Goal: Task Accomplishment & Management: Manage account settings

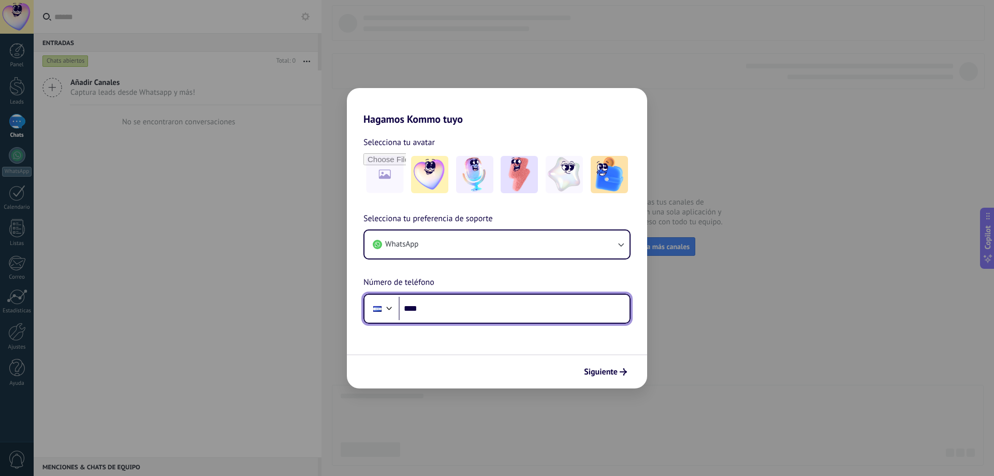
click at [438, 314] on input "****" at bounding box center [514, 309] width 231 height 24
type input "**********"
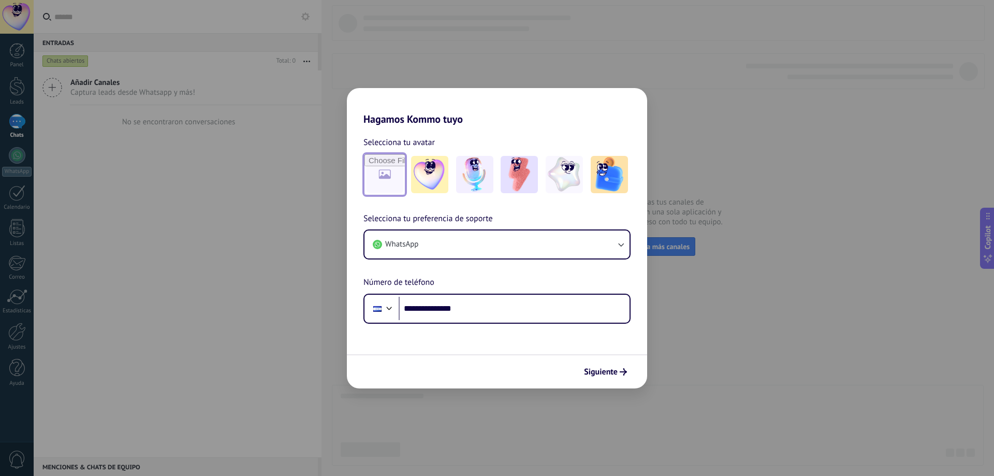
click at [389, 183] on input "file" at bounding box center [384, 174] width 40 height 40
type input "**********"
click at [614, 371] on span "Siguiente" at bounding box center [601, 371] width 34 height 7
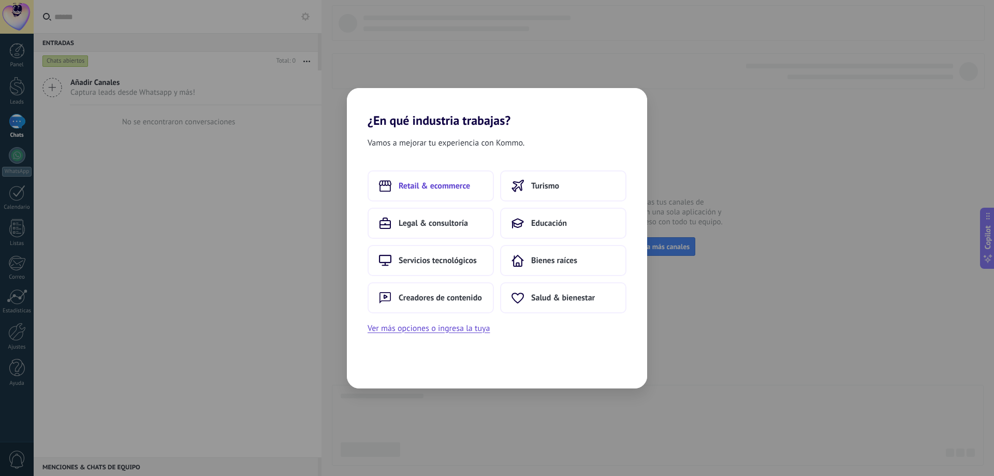
click at [453, 193] on button "Retail & ecommerce" at bounding box center [430, 185] width 126 height 31
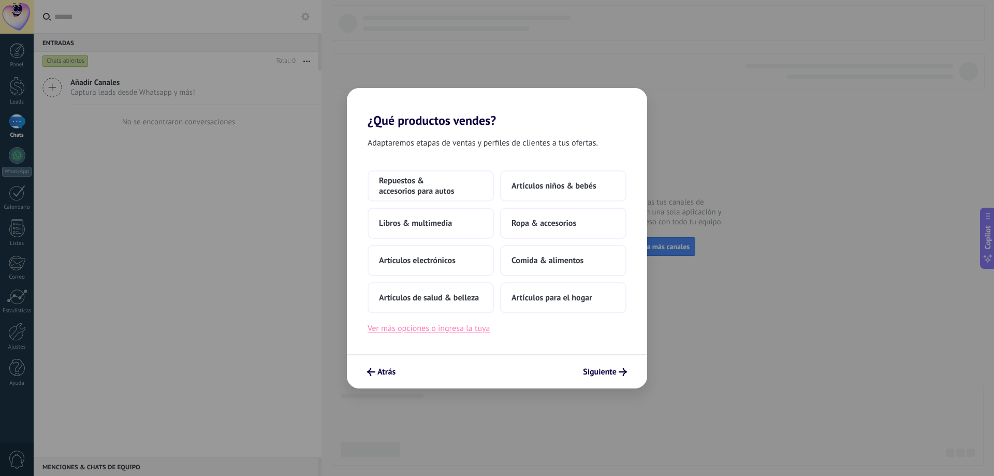
click at [434, 328] on button "Ver más opciones o ingresa la tuya" at bounding box center [428, 327] width 122 height 13
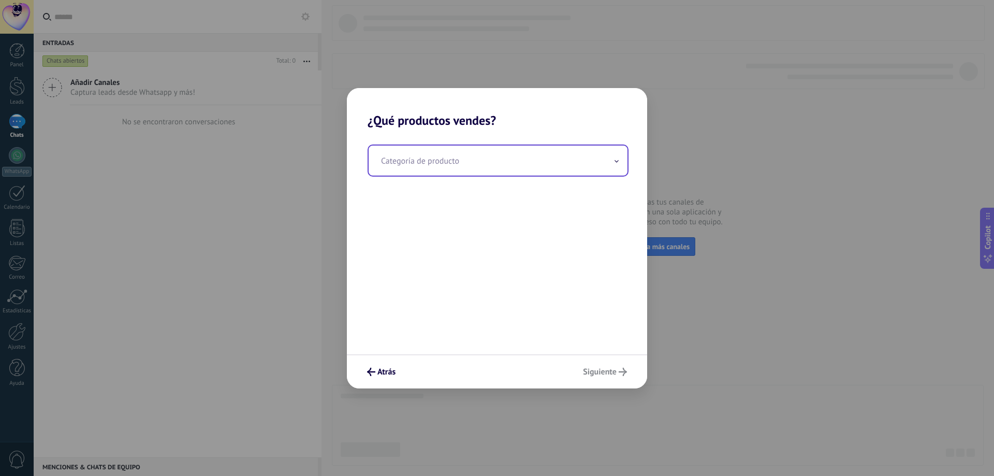
click at [467, 154] on input "text" at bounding box center [497, 160] width 259 height 30
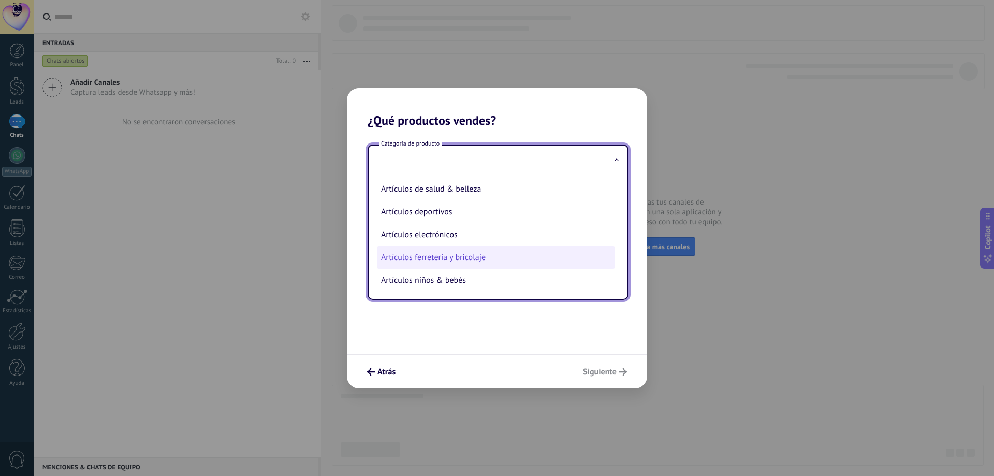
click at [460, 254] on li "Artículos ferreteria y bricolaje" at bounding box center [496, 257] width 238 height 23
type input "**********"
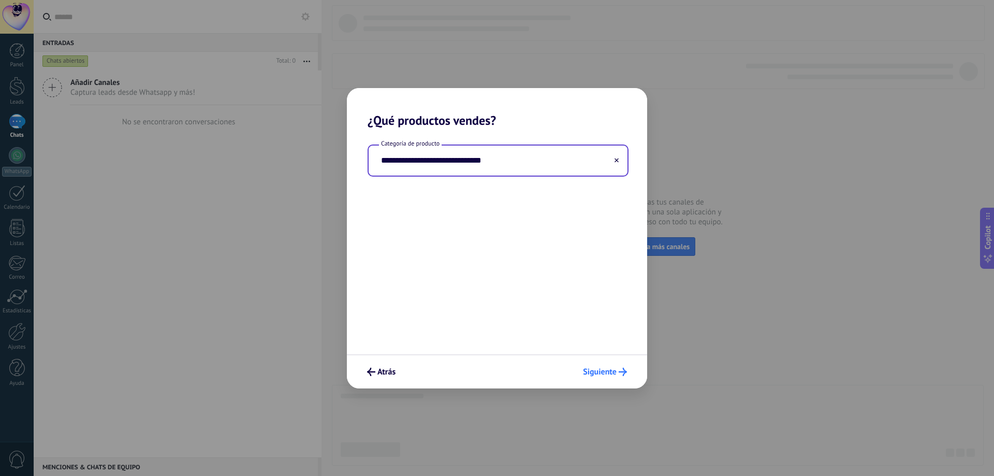
click at [599, 372] on span "Siguiente" at bounding box center [600, 371] width 34 height 7
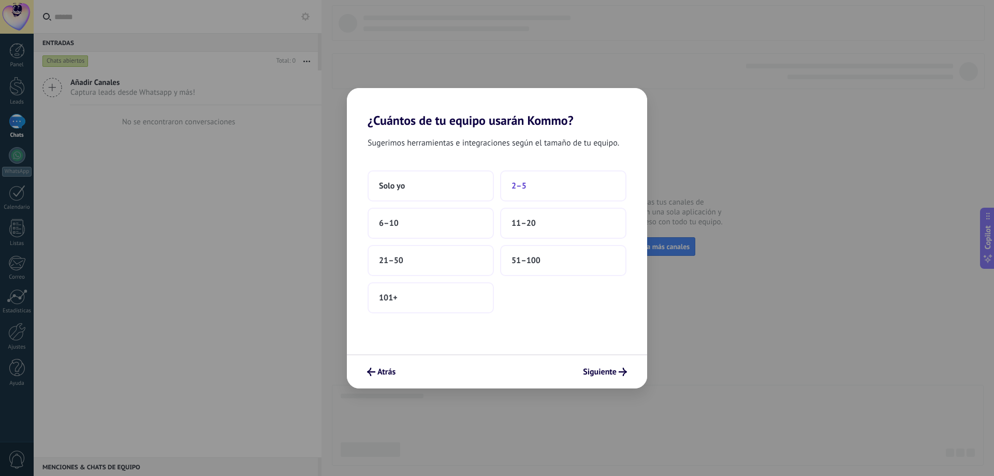
click at [533, 186] on button "2–5" at bounding box center [563, 185] width 126 height 31
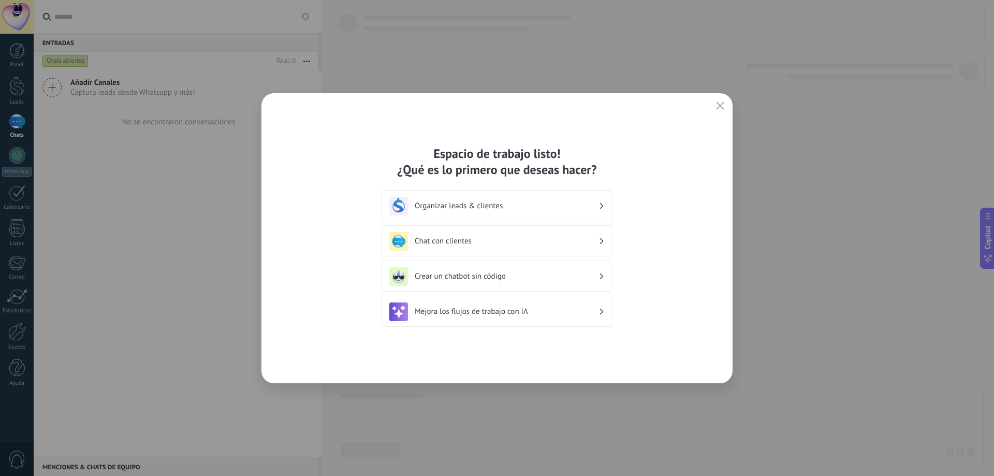
click at [589, 209] on h3 "Organizar leads & clientes" at bounding box center [507, 206] width 184 height 10
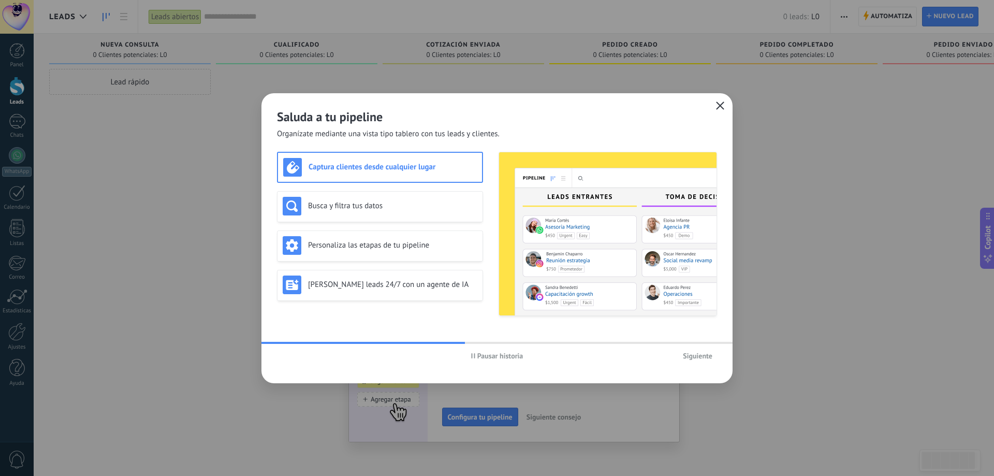
click at [718, 106] on icon "button" at bounding box center [720, 105] width 8 height 8
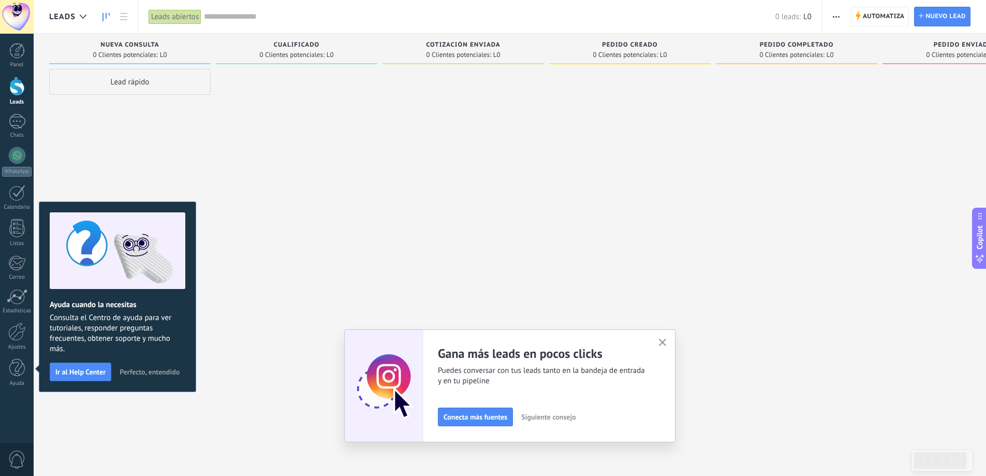
click at [667, 342] on use "button" at bounding box center [663, 342] width 8 height 8
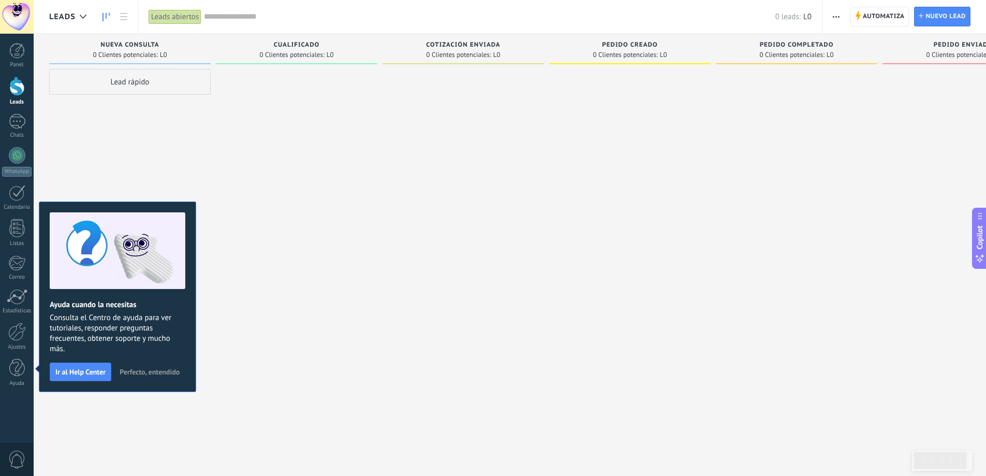
click at [139, 370] on span "Perfecto, entendido" at bounding box center [150, 371] width 60 height 7
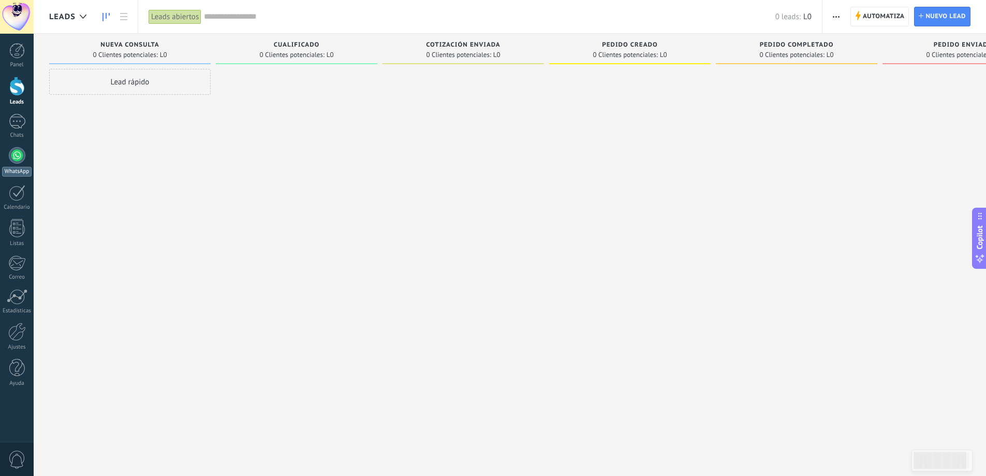
click at [21, 157] on div at bounding box center [17, 155] width 17 height 17
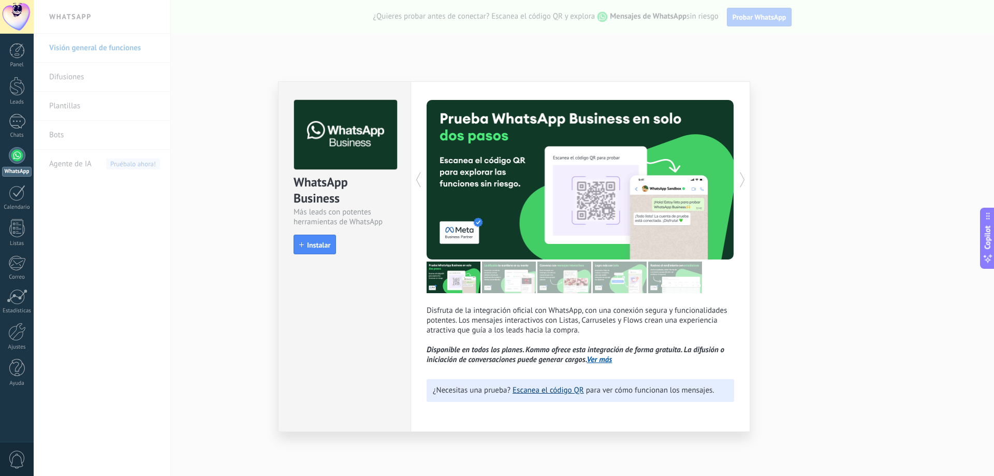
click at [553, 391] on link "Escanea el código QR" at bounding box center [547, 390] width 71 height 10
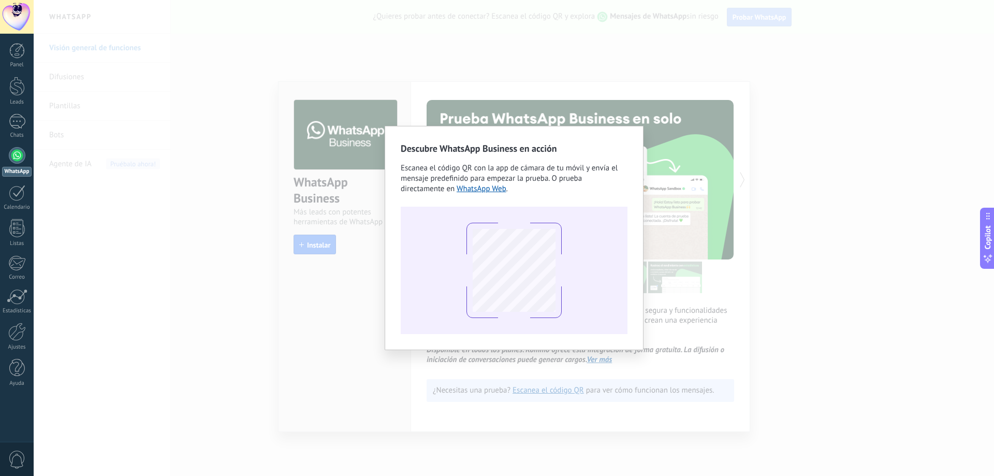
click at [776, 142] on div "Descubre WhatsApp Business en acción Escanea el código QR con la app [PERSON_NA…" at bounding box center [514, 238] width 960 height 476
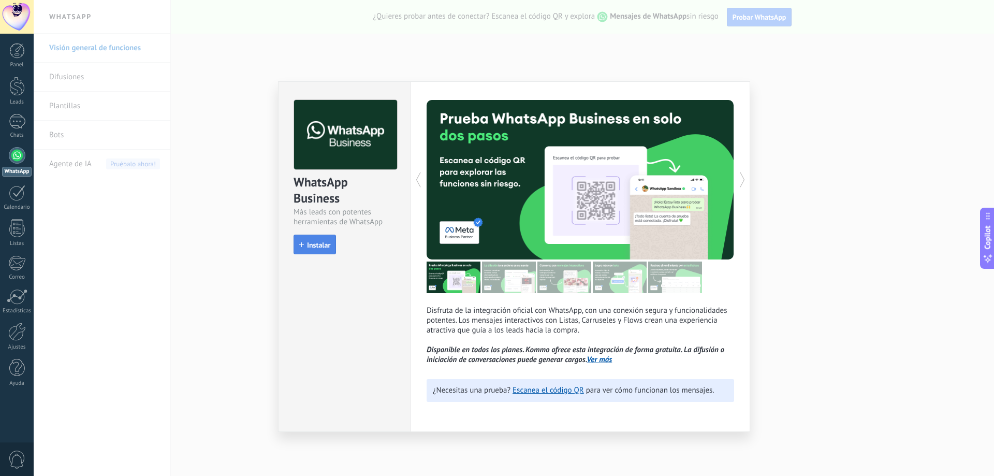
click at [323, 242] on span "Instalar" at bounding box center [318, 244] width 23 height 7
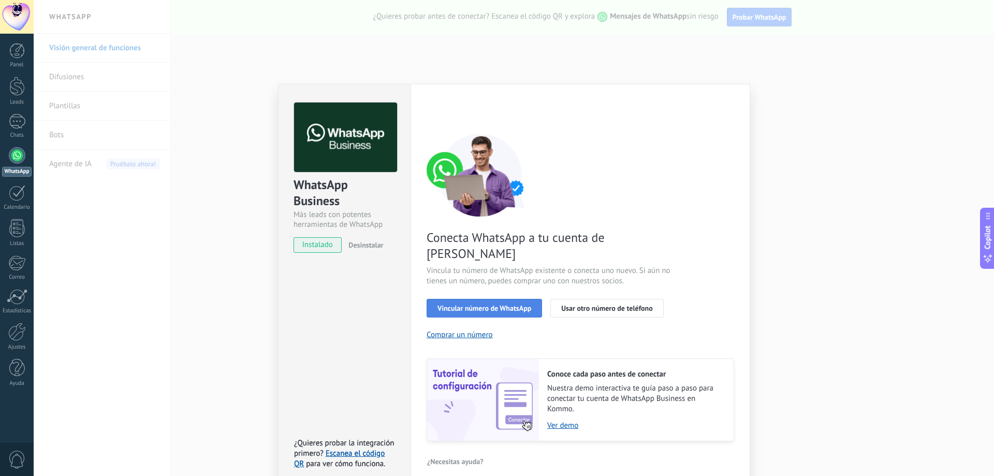
click at [488, 304] on span "Vincular número de WhatsApp" at bounding box center [484, 307] width 94 height 7
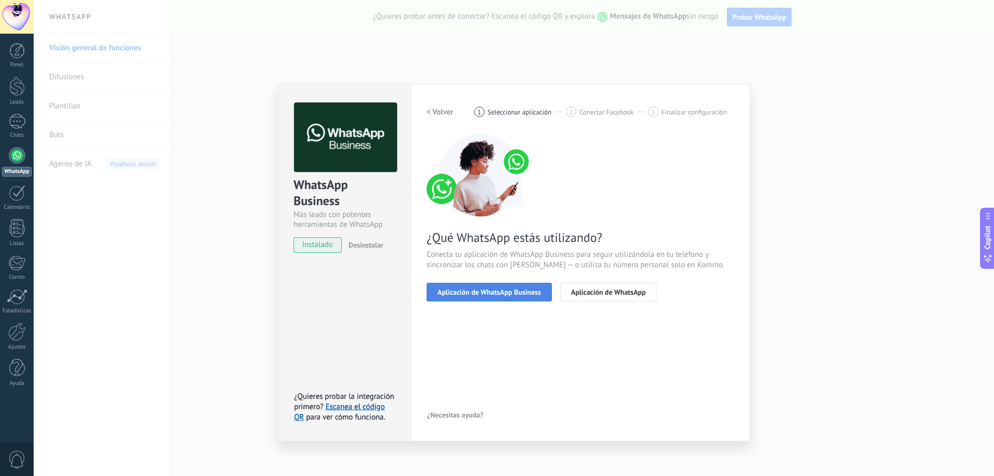
click at [523, 296] on button "Aplicación de WhatsApp Business" at bounding box center [488, 292] width 125 height 19
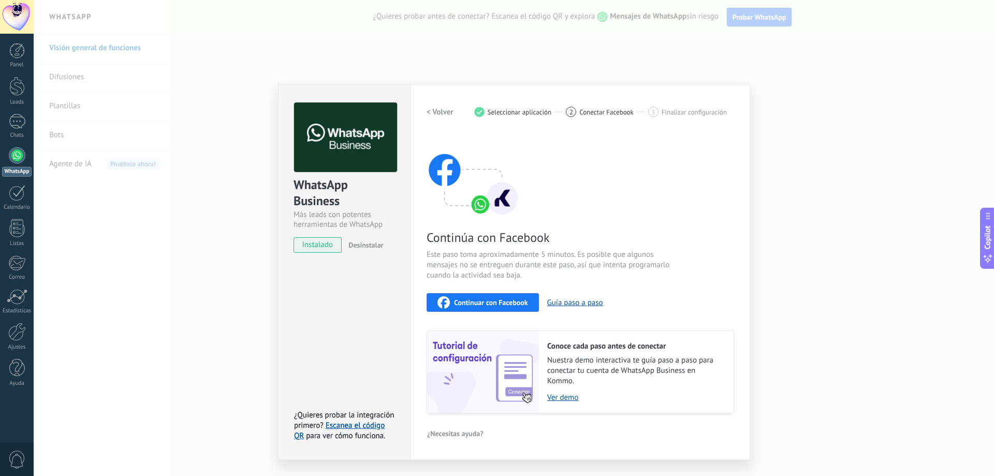
click at [493, 302] on span "Continuar con Facebook" at bounding box center [491, 302] width 74 height 7
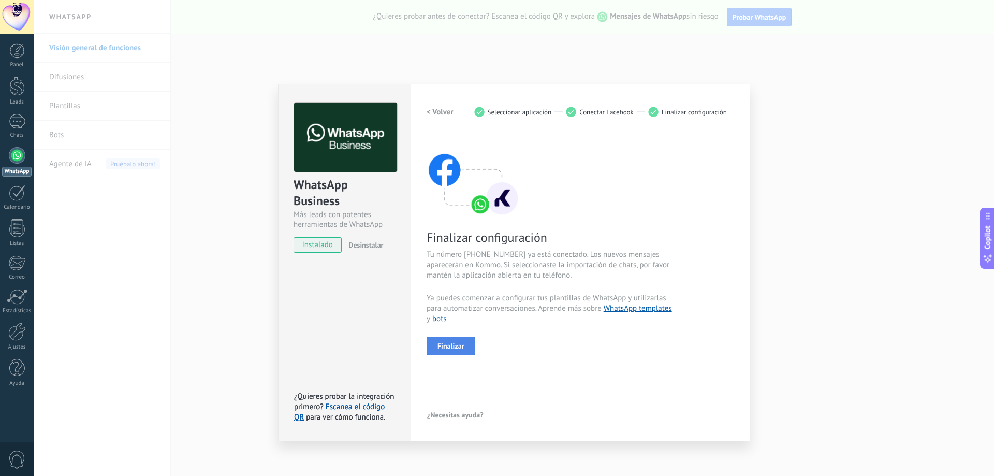
click at [461, 342] on span "Finalizar" at bounding box center [450, 345] width 27 height 7
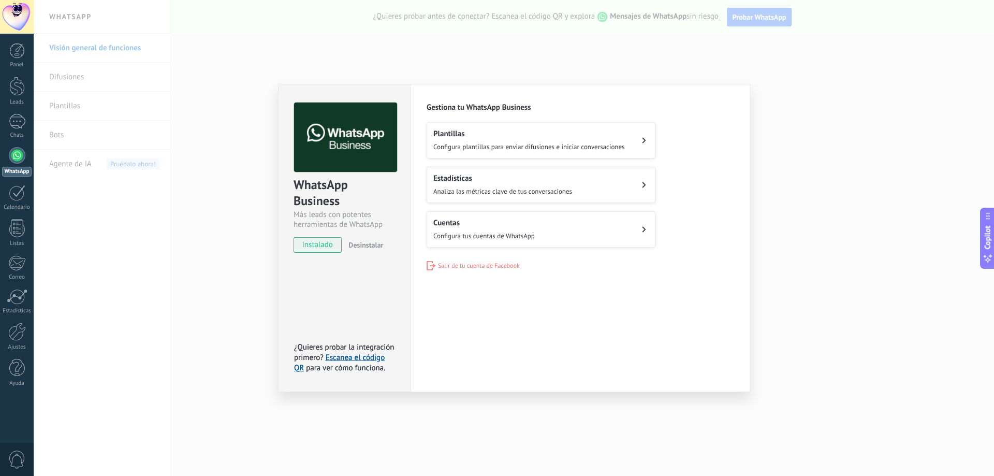
click at [497, 225] on h2 "Cuentas" at bounding box center [483, 223] width 101 height 10
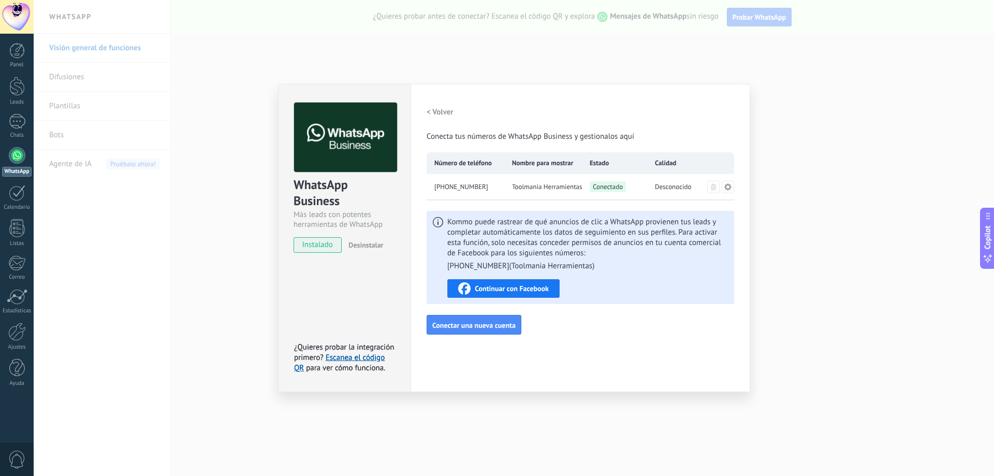
click at [669, 185] on span "Desconocido" at bounding box center [673, 187] width 37 height 10
click at [792, 143] on div "WhatsApp Business Más leads con potentes herramientas de WhatsApp instalado Des…" at bounding box center [514, 238] width 960 height 476
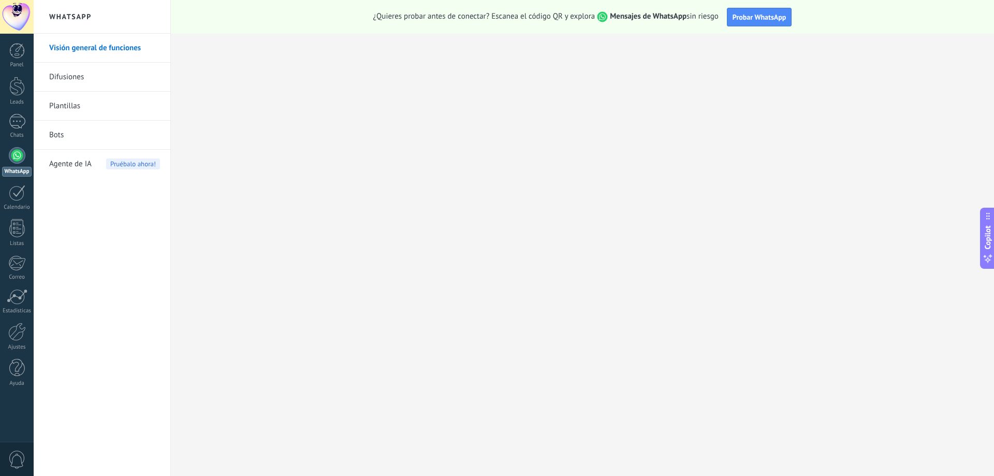
click at [21, 153] on div at bounding box center [17, 155] width 17 height 17
click at [20, 154] on div at bounding box center [17, 155] width 17 height 17
click at [21, 123] on div at bounding box center [17, 121] width 17 height 15
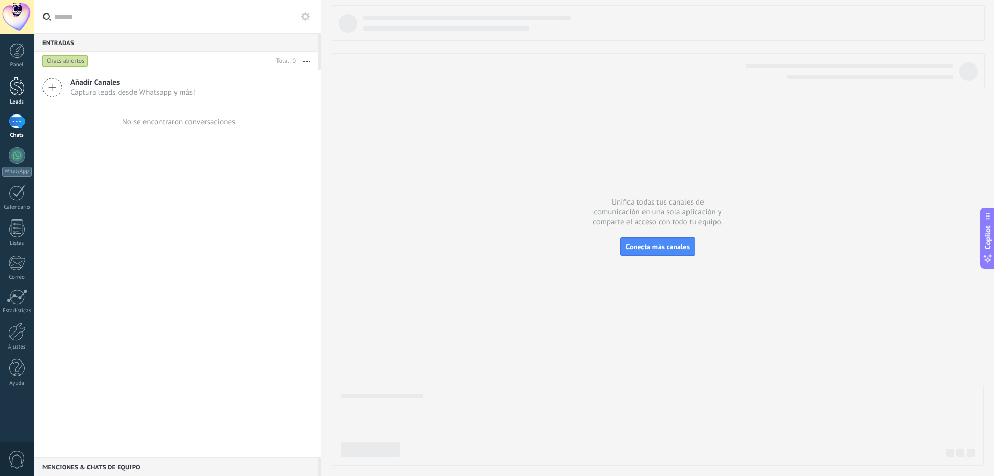
click at [19, 87] on div at bounding box center [17, 86] width 16 height 19
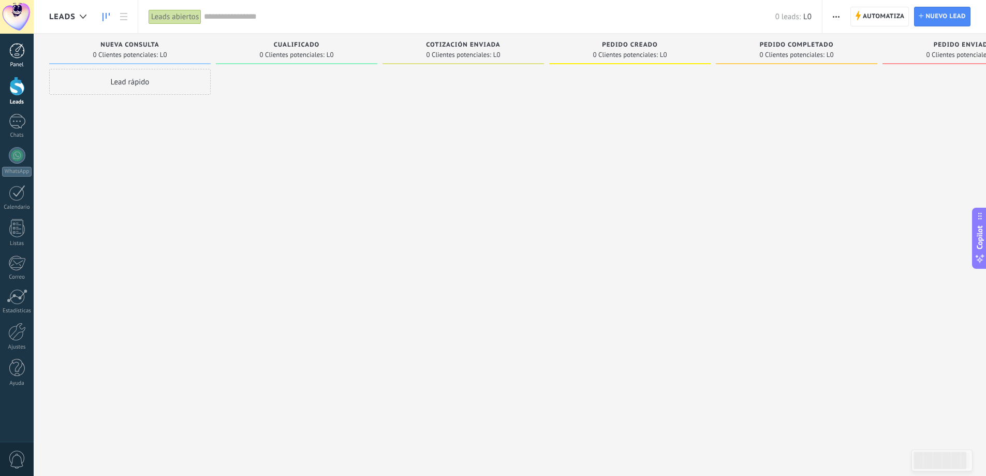
click at [20, 54] on div at bounding box center [17, 51] width 16 height 16
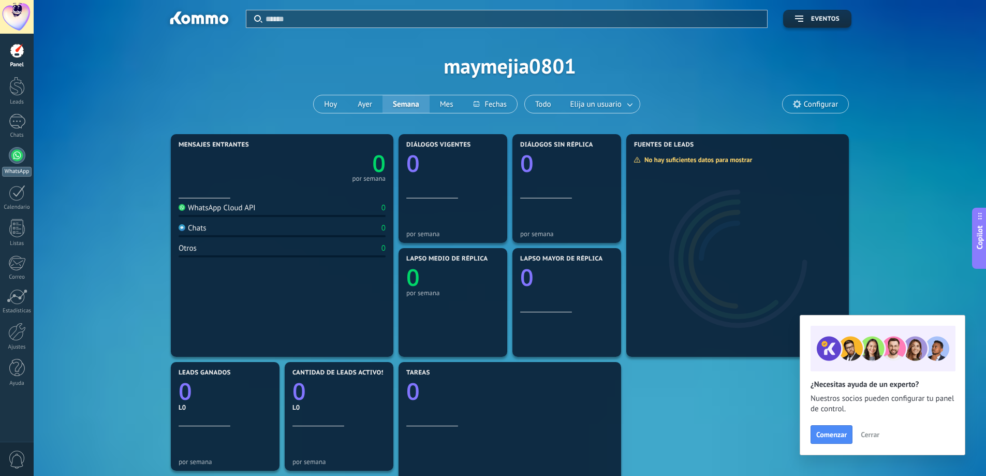
click at [12, 157] on div at bounding box center [17, 155] width 17 height 17
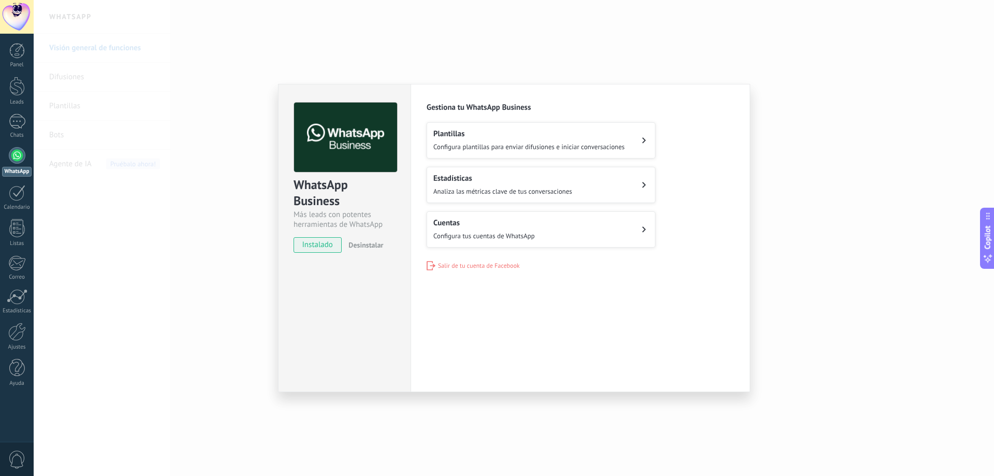
click at [483, 222] on h2 "Cuentas" at bounding box center [483, 223] width 101 height 10
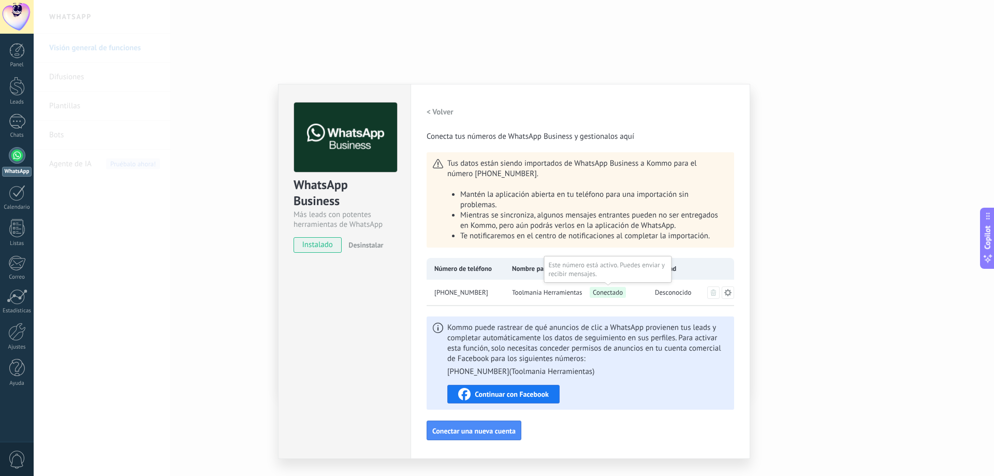
click at [608, 292] on span "Conectado" at bounding box center [607, 292] width 36 height 11
click at [820, 136] on div "WhatsApp Business Más leads con potentes herramientas de WhatsApp instalado Des…" at bounding box center [514, 238] width 960 height 476
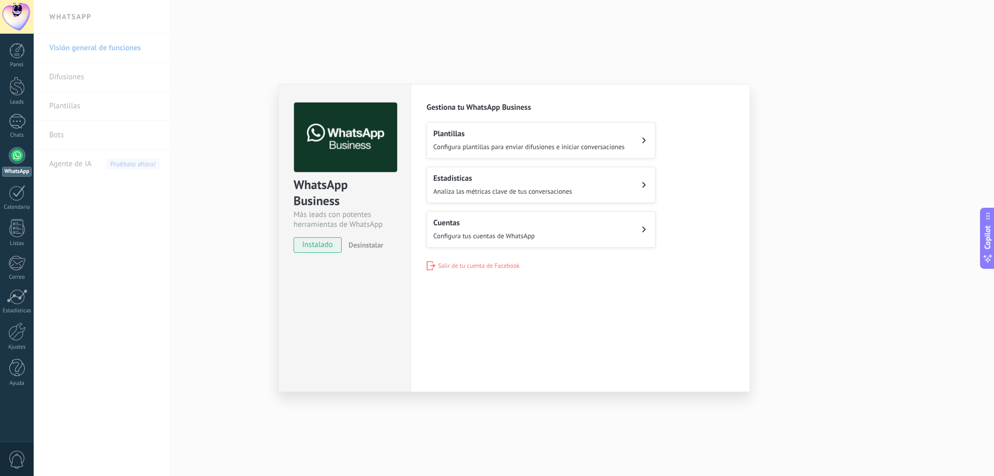
click at [847, 61] on div "WhatsApp Business Más leads con potentes herramientas de WhatsApp instalado Des…" at bounding box center [514, 238] width 960 height 476
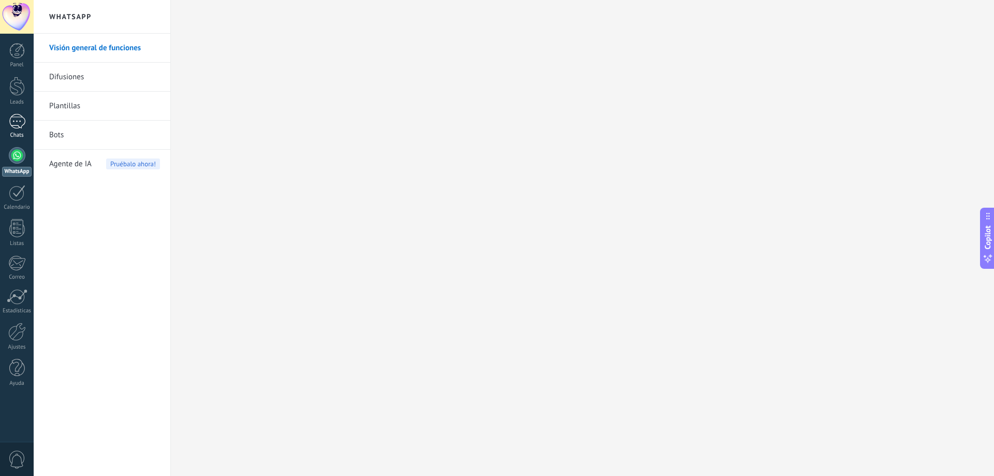
click at [21, 115] on div at bounding box center [17, 121] width 17 height 15
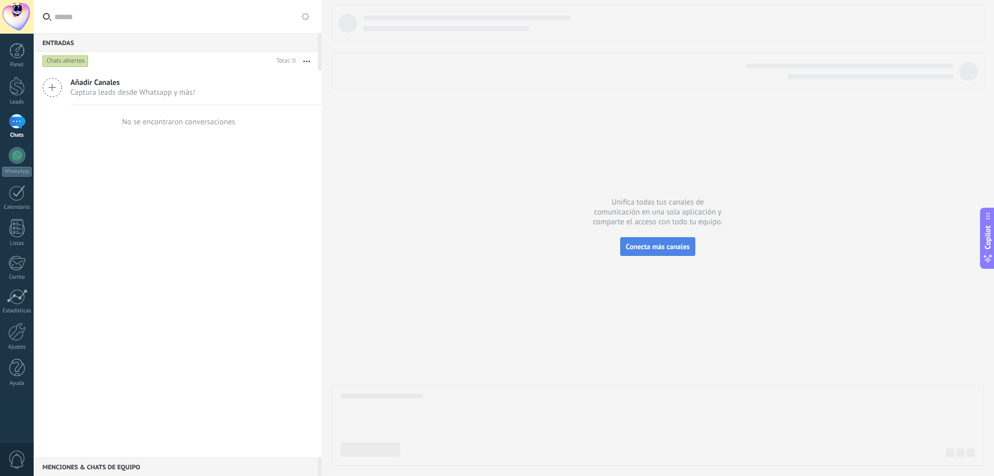
click at [674, 248] on span "Conecta más canales" at bounding box center [658, 246] width 64 height 9
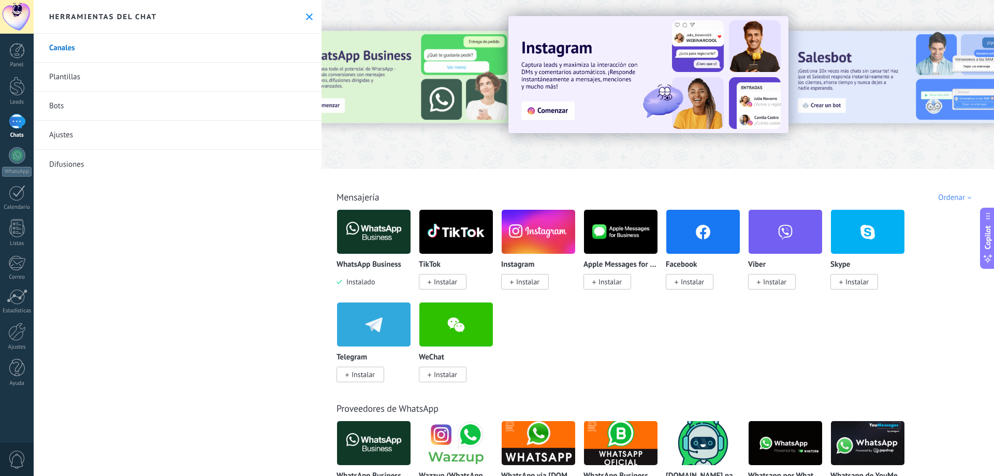
click at [371, 233] on img at bounding box center [373, 231] width 73 height 50
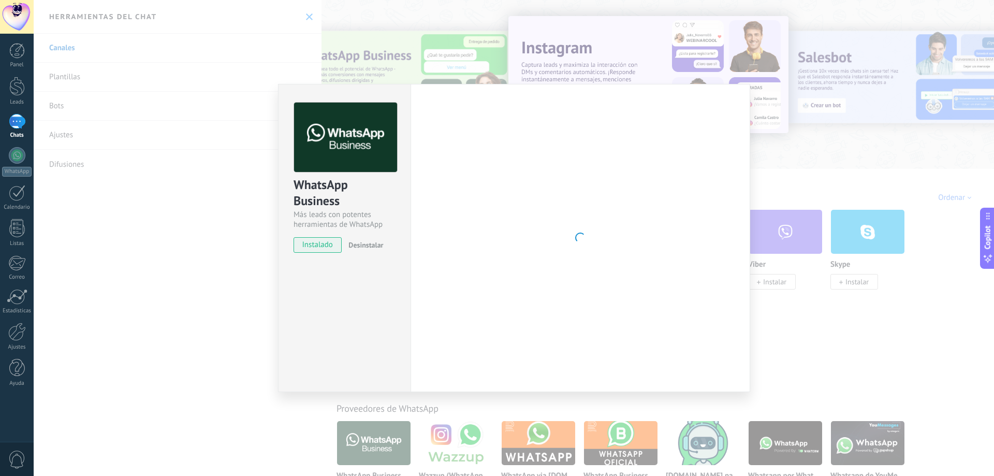
click at [383, 230] on div "WhatsApp Business Más leads con potentes herramientas de WhatsApp instalado Des…" at bounding box center [344, 172] width 132 height 176
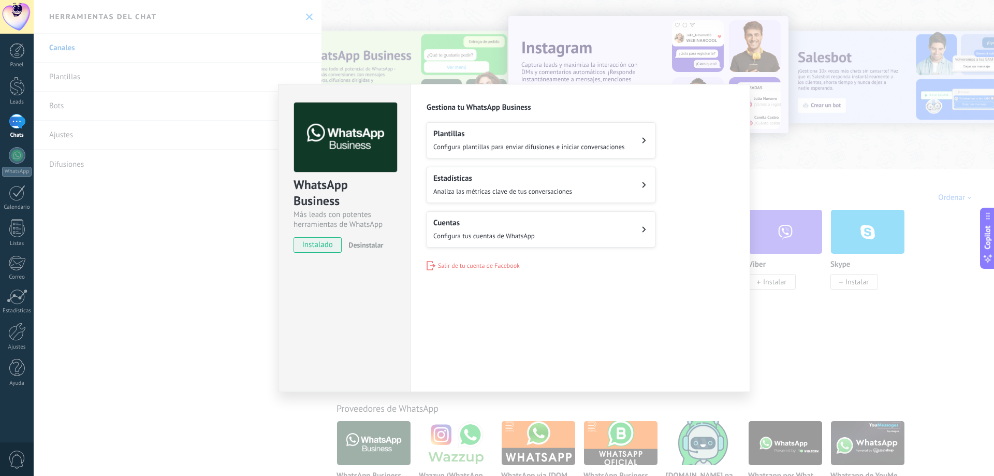
click at [153, 234] on div "WhatsApp Business Más leads con potentes herramientas de WhatsApp instalado Des…" at bounding box center [514, 238] width 960 height 476
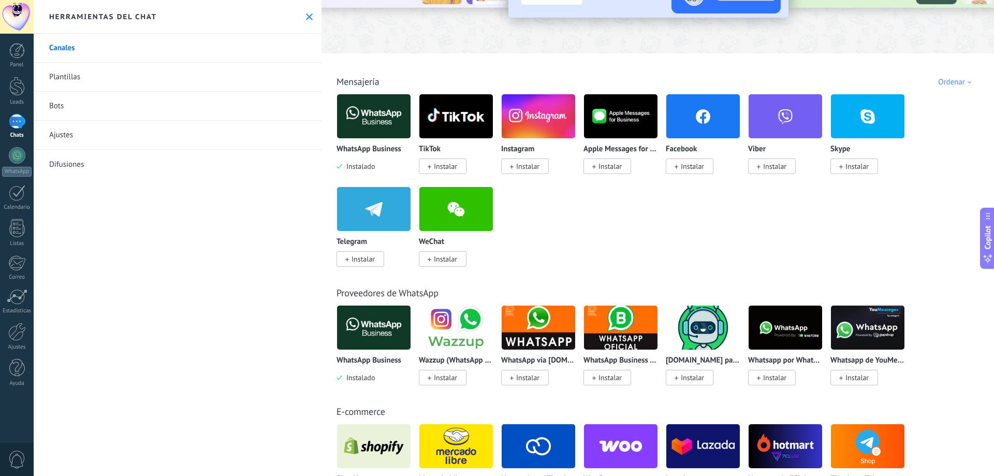
scroll to position [155, 0]
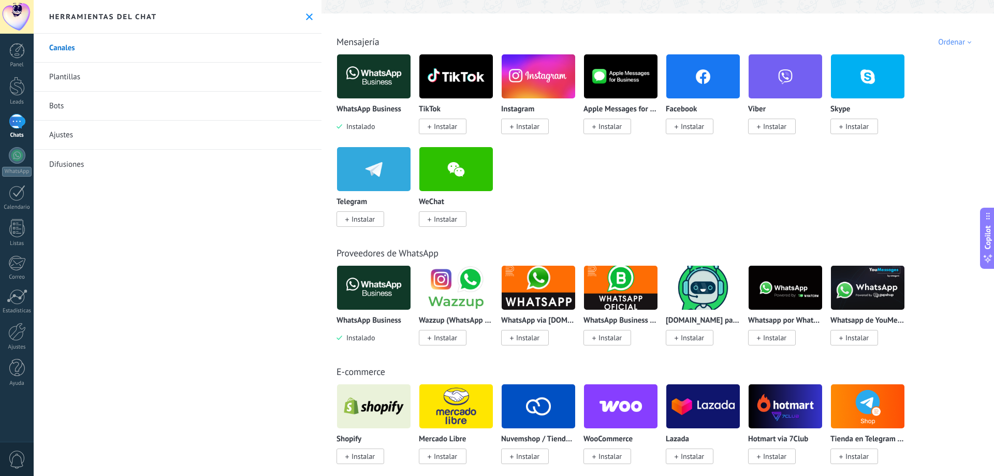
click at [388, 289] on img at bounding box center [373, 287] width 73 height 50
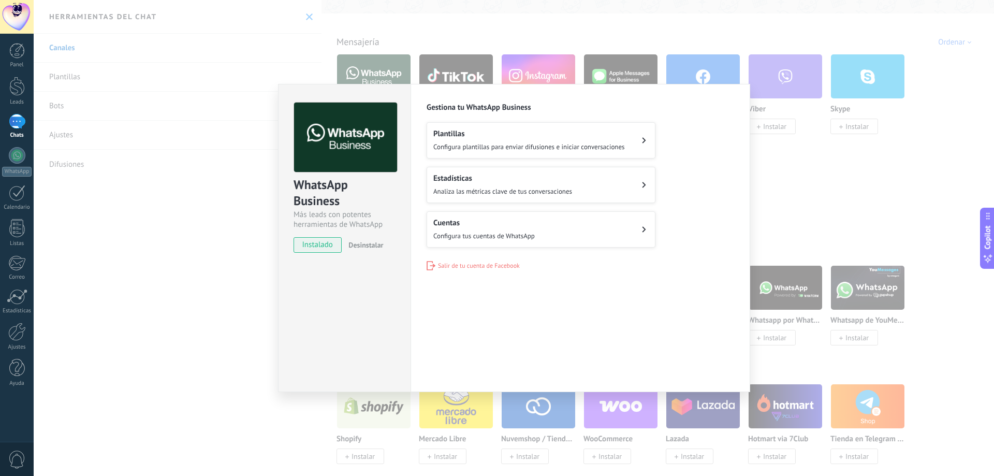
click at [347, 143] on img at bounding box center [345, 137] width 103 height 70
click at [951, 119] on div "WhatsApp Business Más leads con potentes herramientas de WhatsApp instalado Des…" at bounding box center [514, 238] width 960 height 476
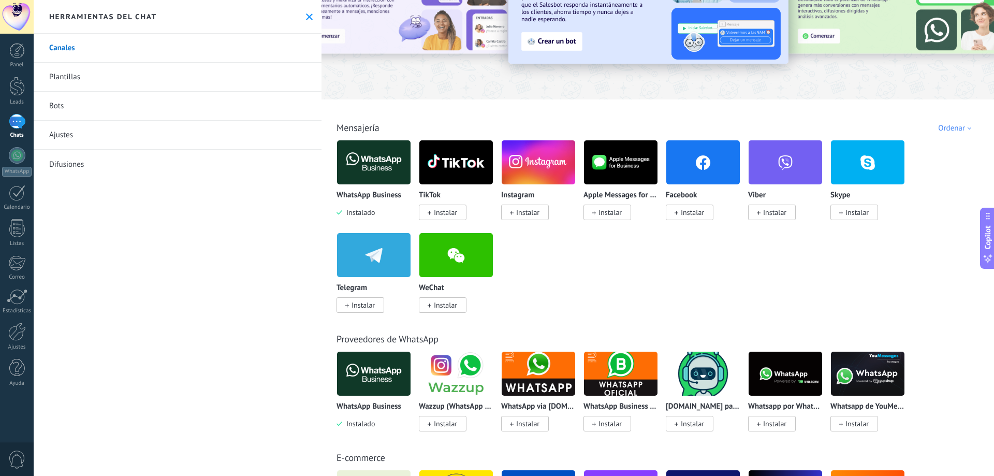
scroll to position [0, 0]
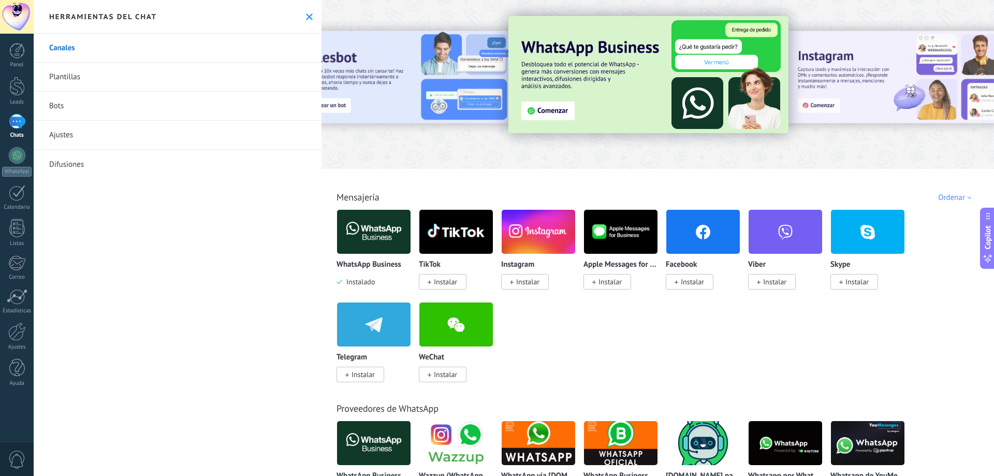
click at [83, 80] on link "Plantillas" at bounding box center [178, 77] width 288 height 29
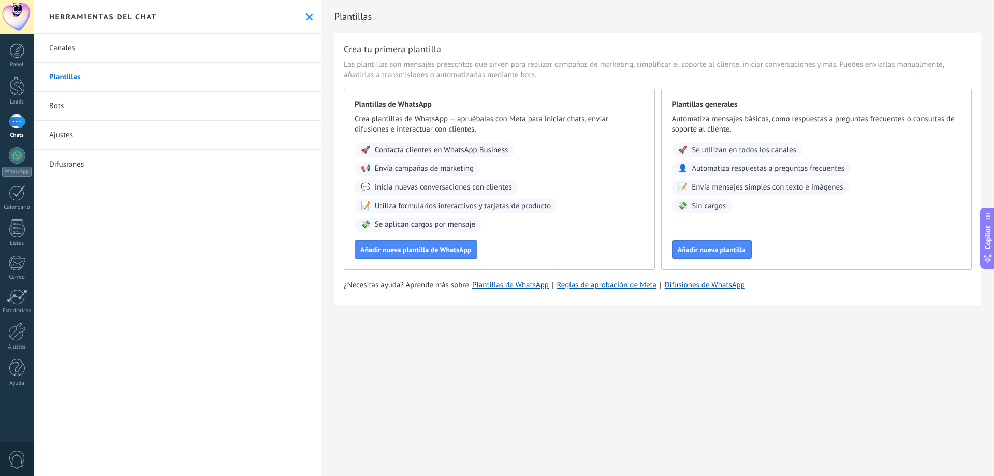
click at [78, 97] on link "Bots" at bounding box center [178, 106] width 288 height 29
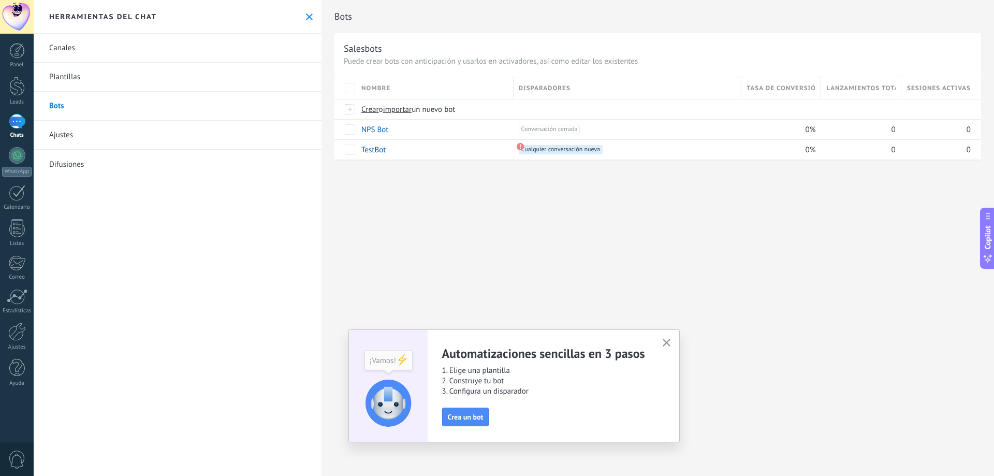
click at [102, 45] on link "Canales" at bounding box center [178, 48] width 288 height 29
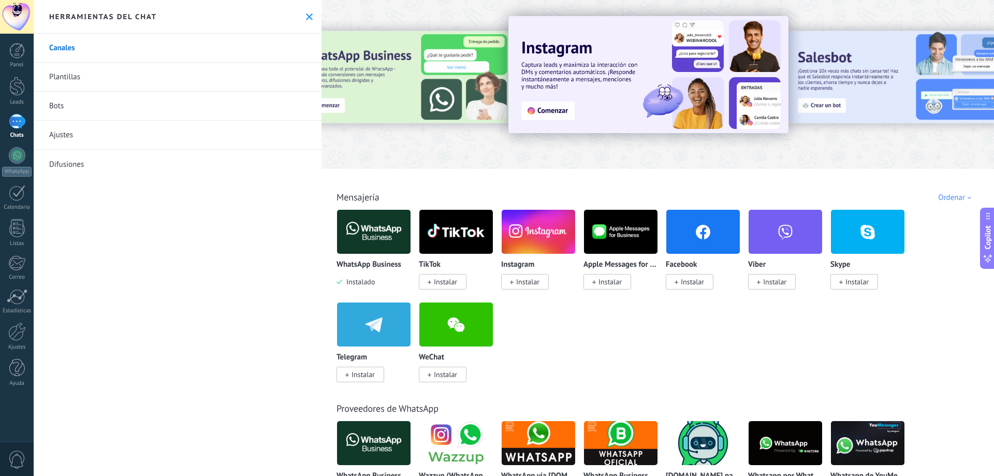
click at [372, 221] on img at bounding box center [373, 231] width 73 height 50
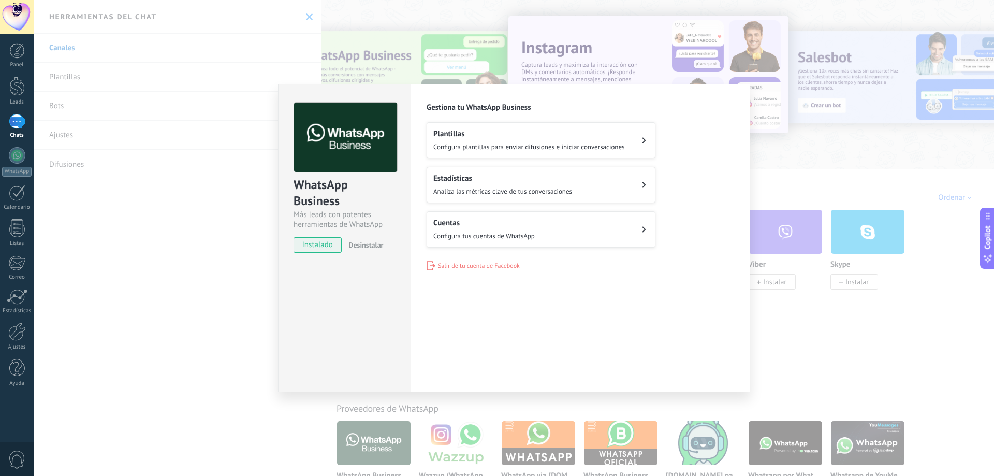
click at [868, 164] on div "WhatsApp Business Más leads con potentes herramientas de WhatsApp instalado Des…" at bounding box center [514, 238] width 960 height 476
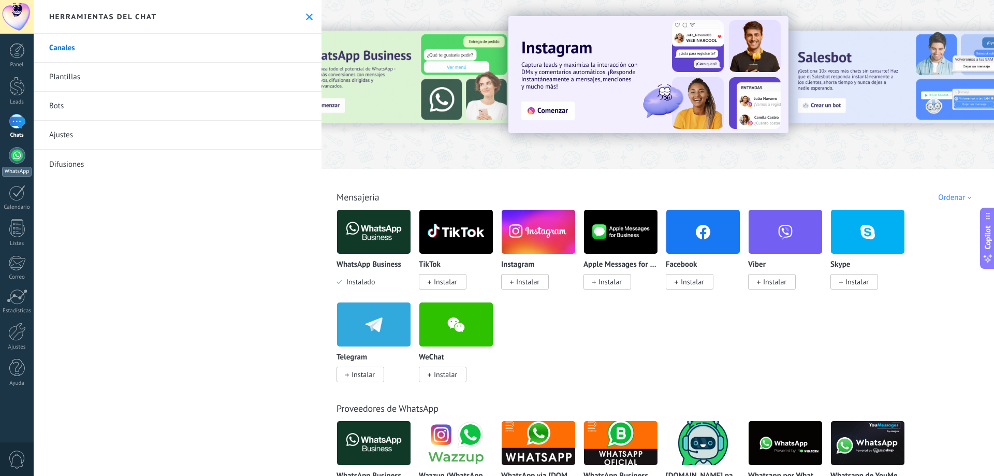
click at [10, 165] on link "WhatsApp" at bounding box center [17, 161] width 34 height 29
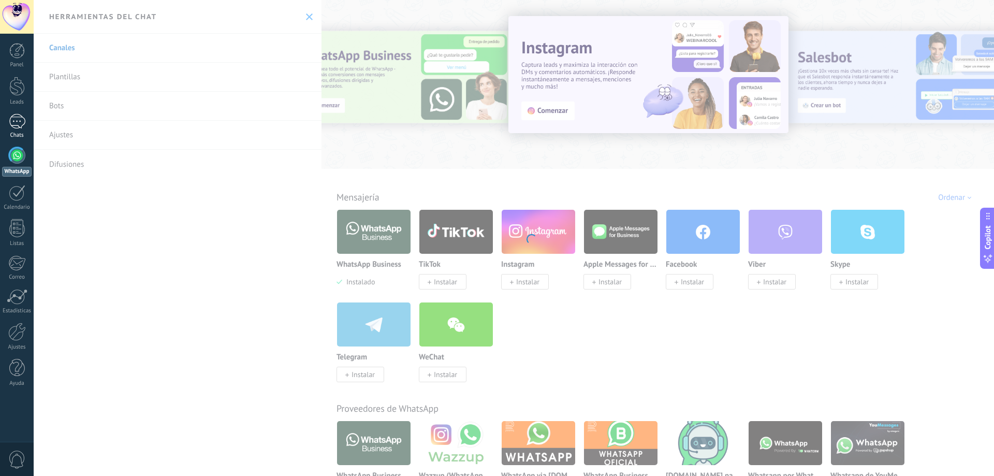
click at [14, 125] on div at bounding box center [17, 121] width 17 height 15
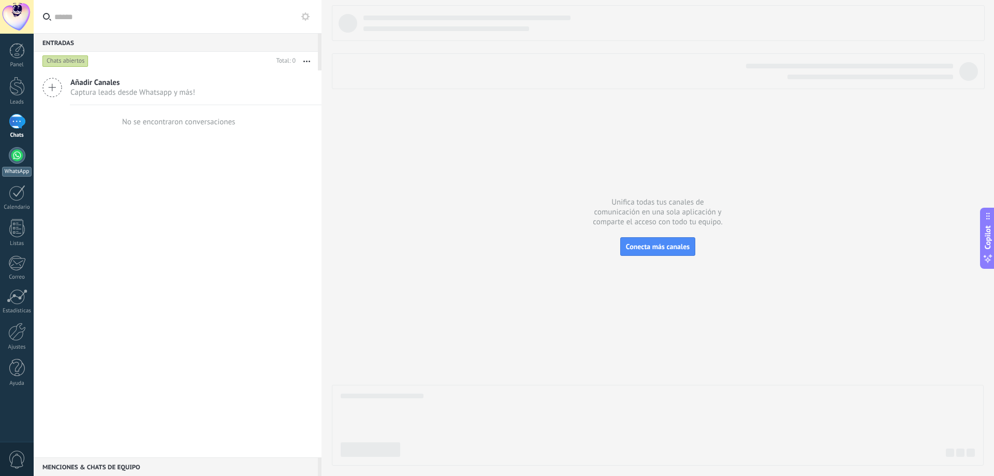
click at [13, 158] on div at bounding box center [17, 155] width 17 height 17
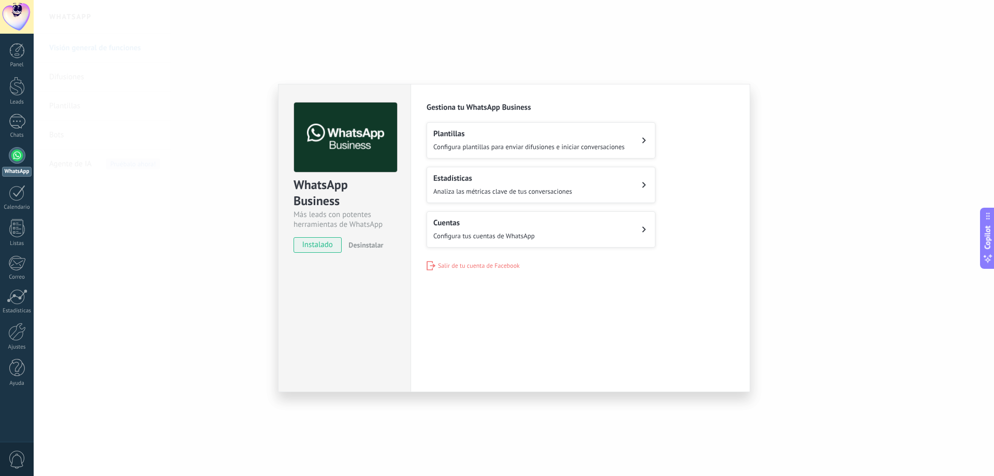
click at [320, 243] on span "instalado" at bounding box center [317, 245] width 47 height 16
click at [335, 241] on span "instalado" at bounding box center [317, 245] width 47 height 16
click at [320, 245] on span "instalado" at bounding box center [317, 245] width 47 height 16
click at [511, 140] on div "Plantillas Configura plantillas para enviar difusiones e iniciar conversaciones" at bounding box center [528, 140] width 191 height 23
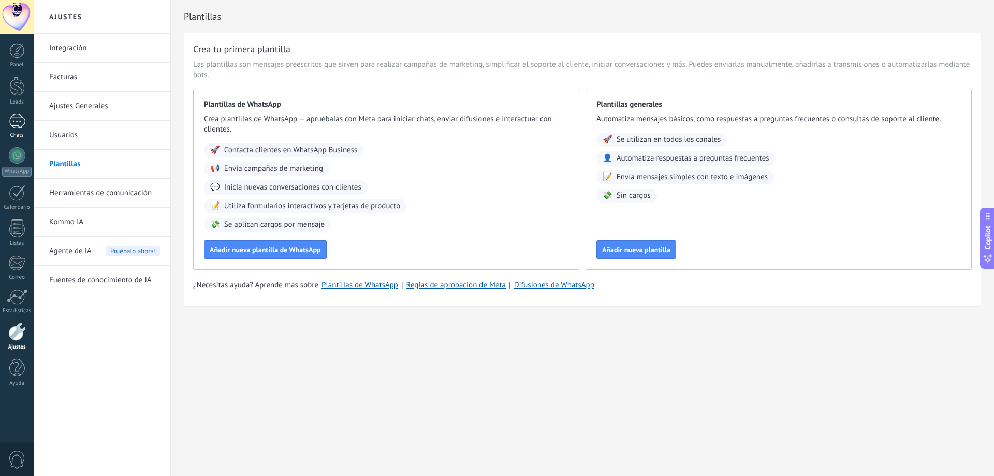
click at [16, 123] on div at bounding box center [17, 121] width 17 height 15
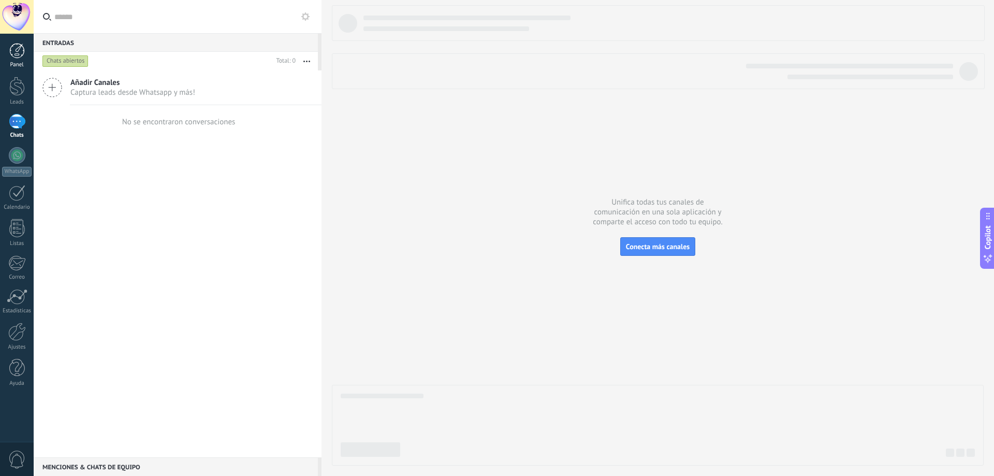
click at [17, 52] on div at bounding box center [17, 51] width 16 height 16
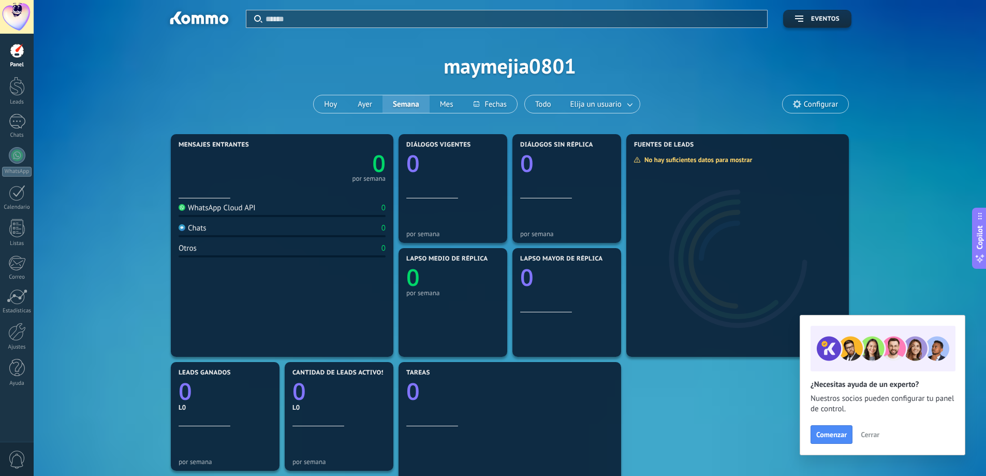
click at [231, 213] on div "WhatsApp Cloud API 0" at bounding box center [282, 210] width 207 height 14
click at [212, 210] on div "WhatsApp Cloud API" at bounding box center [217, 208] width 77 height 10
click at [869, 432] on span "Cerrar" at bounding box center [870, 434] width 19 height 7
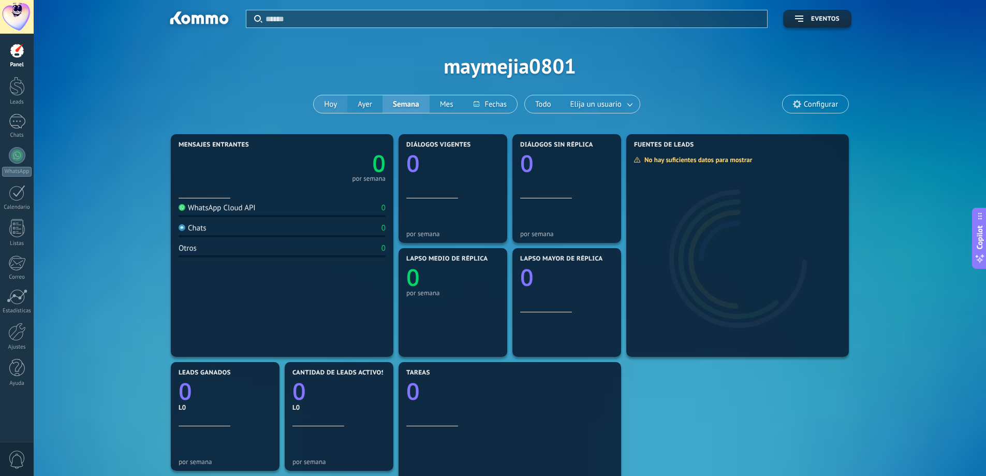
click at [329, 102] on button "Hoy" at bounding box center [331, 104] width 34 height 18
click at [14, 134] on div "Chats" at bounding box center [17, 135] width 30 height 7
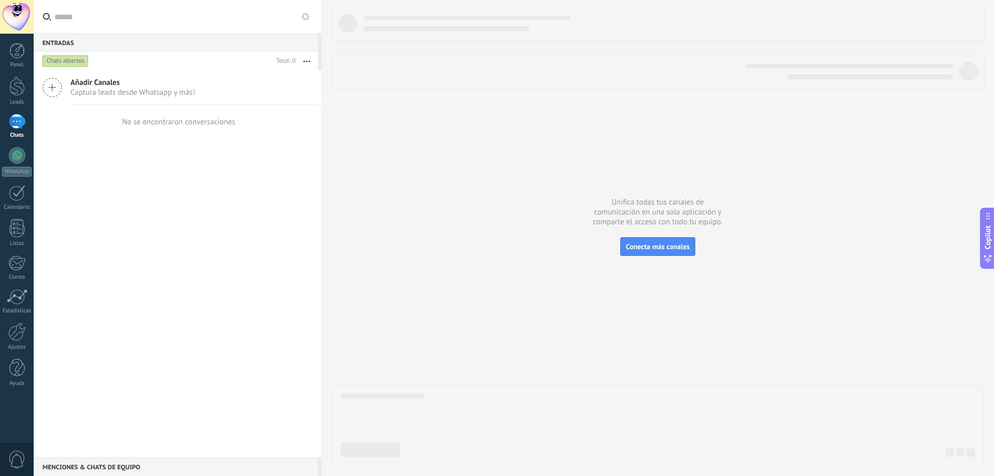
click at [73, 61] on div "Chats abiertos" at bounding box center [65, 61] width 46 height 12
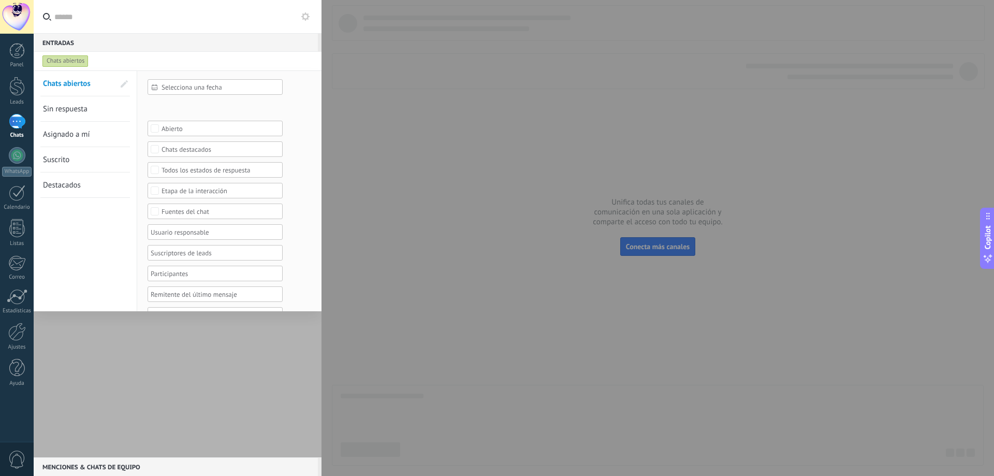
click at [81, 110] on span "Sin respuesta" at bounding box center [65, 109] width 45 height 10
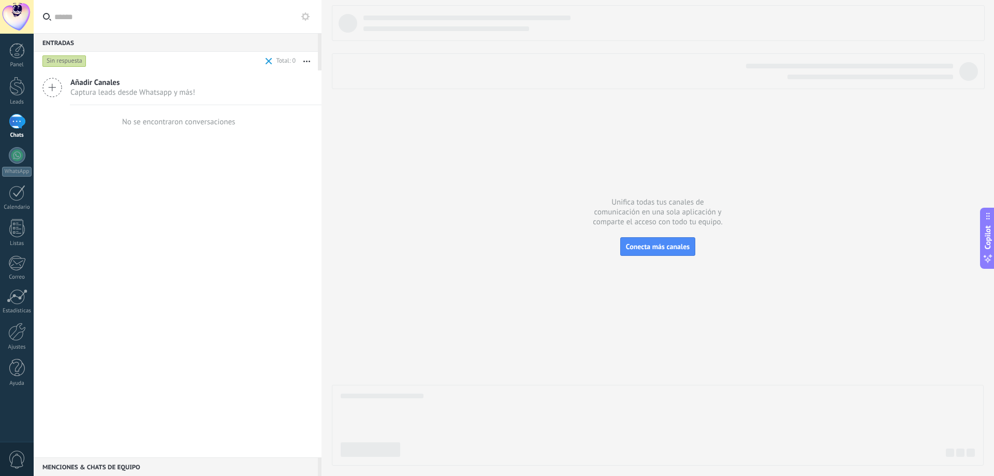
click at [62, 58] on div "Sin respuesta" at bounding box center [64, 61] width 44 height 12
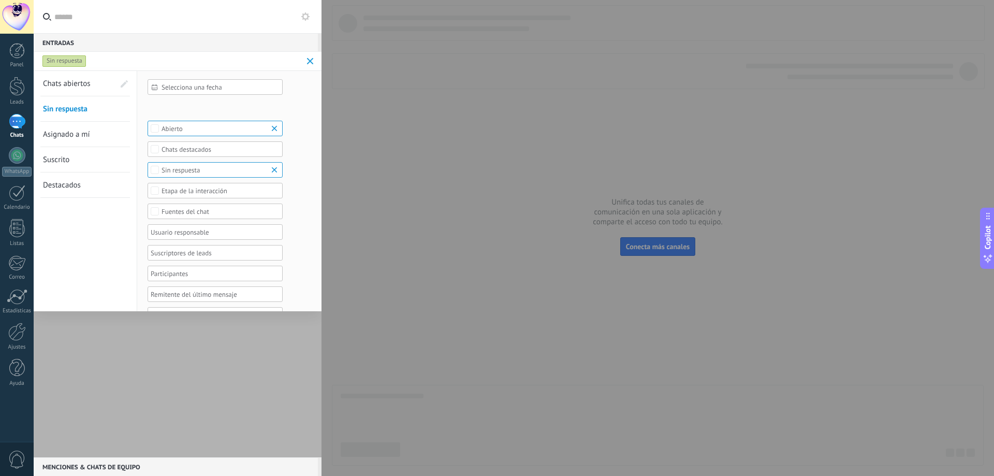
click at [68, 69] on div "Sin respuesta" at bounding box center [167, 61] width 255 height 19
click at [67, 93] on link "Chats abiertos" at bounding box center [78, 83] width 71 height 25
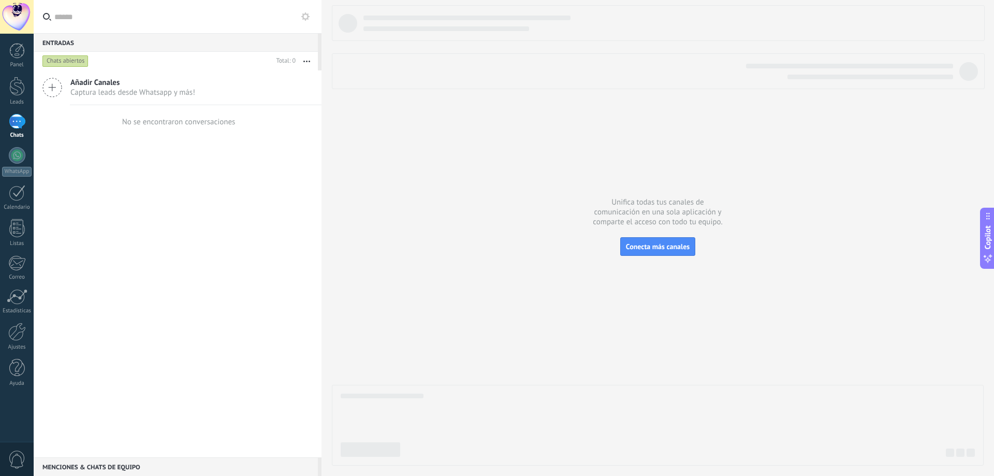
click at [9, 123] on div at bounding box center [17, 121] width 17 height 15
click at [661, 248] on span "Conecta más canales" at bounding box center [658, 246] width 64 height 9
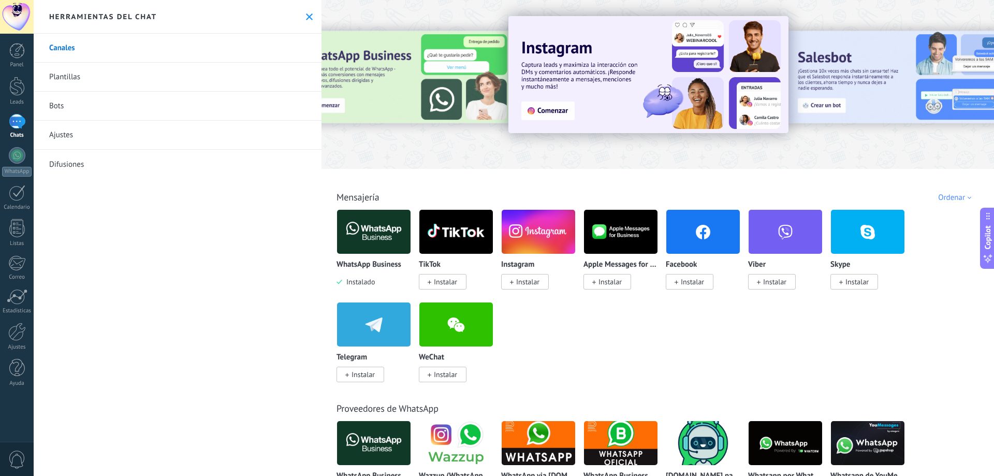
click at [385, 228] on img at bounding box center [373, 231] width 73 height 50
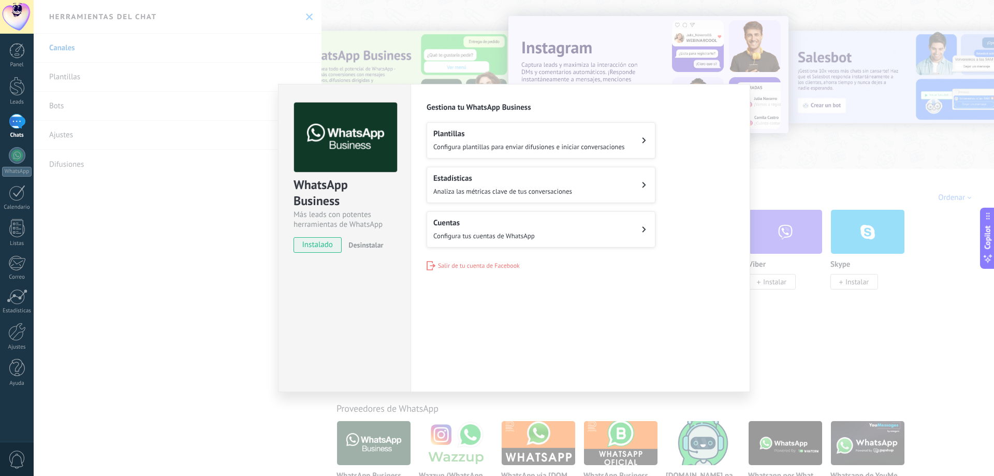
click at [539, 236] on button "Cuentas Configura tus cuentas de WhatsApp" at bounding box center [540, 229] width 229 height 36
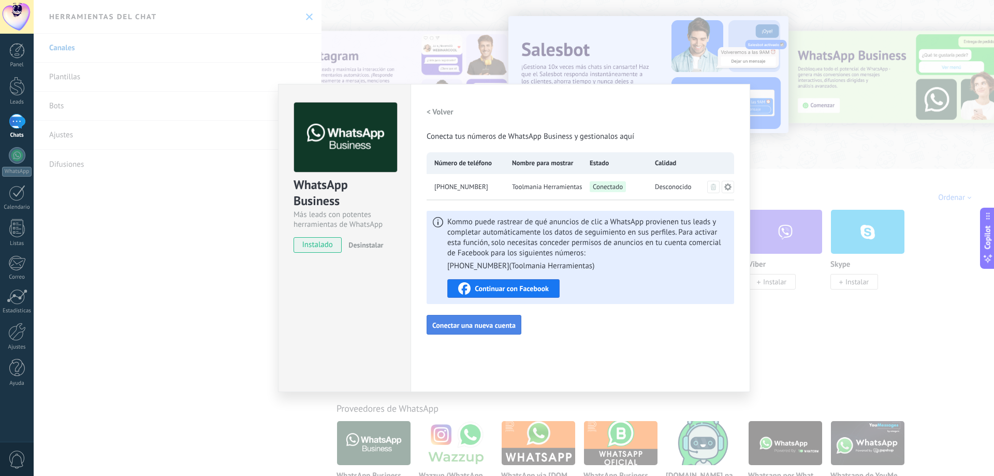
click at [493, 327] on span "Conectar una nueva cuenta" at bounding box center [473, 324] width 83 height 7
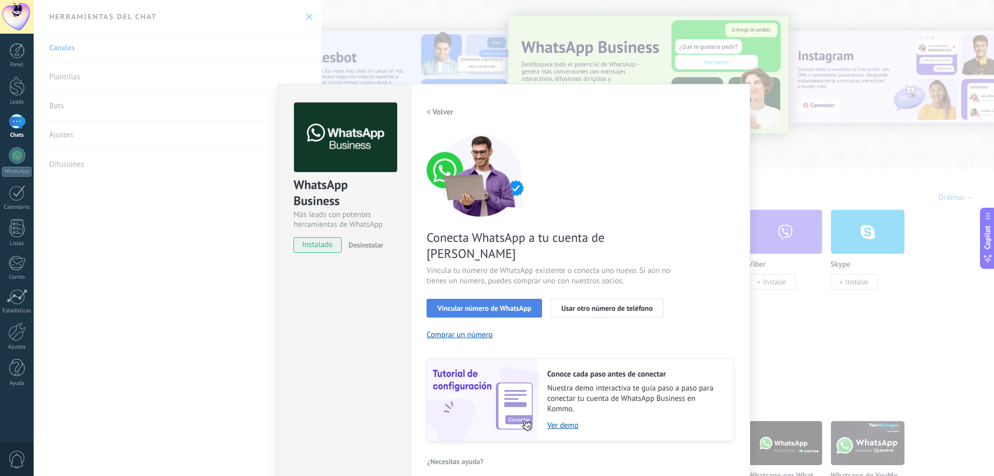
click at [509, 304] on span "Vincular número de WhatsApp" at bounding box center [484, 307] width 94 height 7
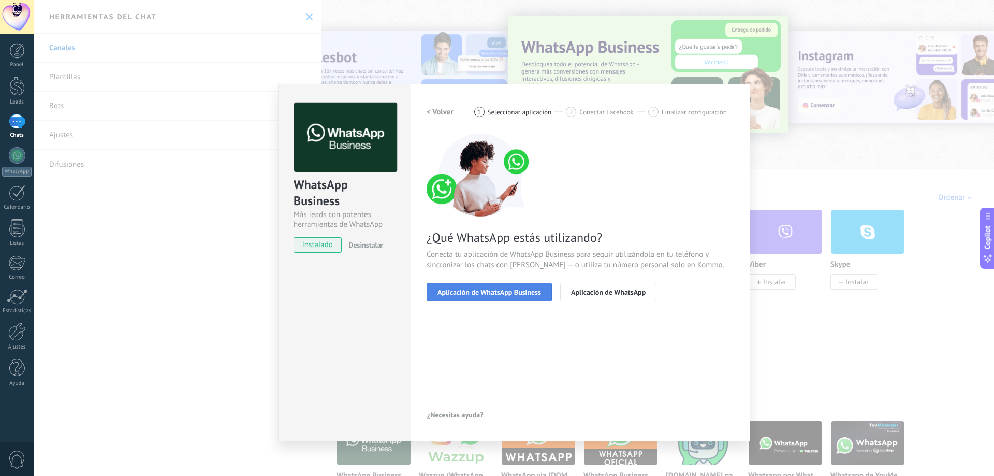
click at [498, 294] on span "Aplicación de WhatsApp Business" at bounding box center [489, 291] width 104 height 7
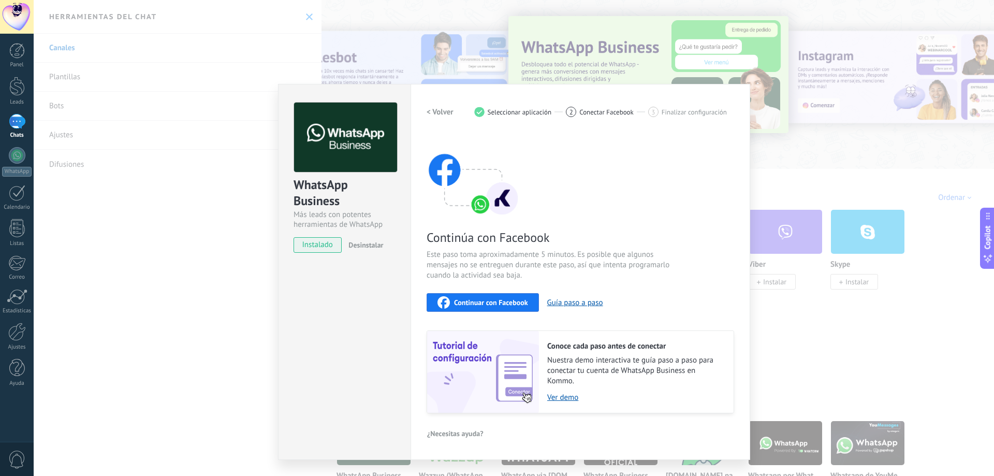
click at [485, 306] on span "Continuar con Facebook" at bounding box center [491, 302] width 74 height 7
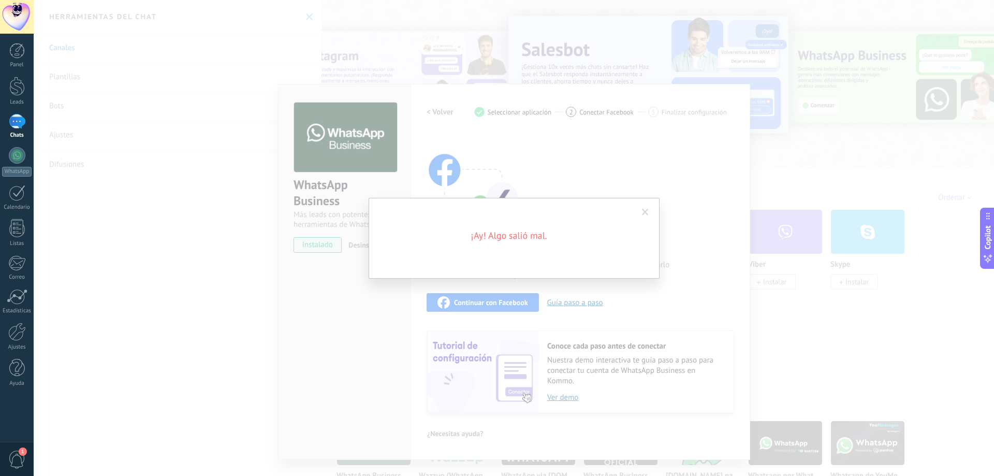
click at [645, 208] on span at bounding box center [645, 212] width 17 height 18
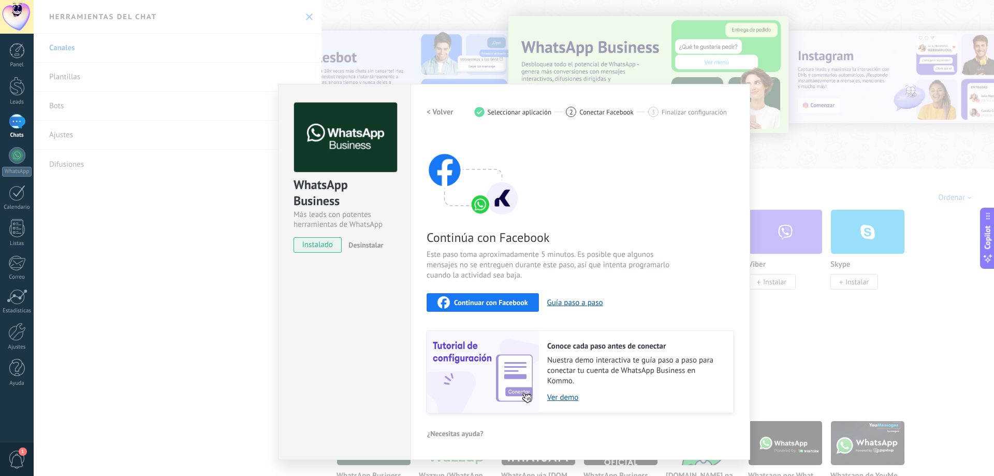
click at [789, 169] on div "WhatsApp Business Más leads con potentes herramientas de WhatsApp instalado Des…" at bounding box center [514, 238] width 960 height 476
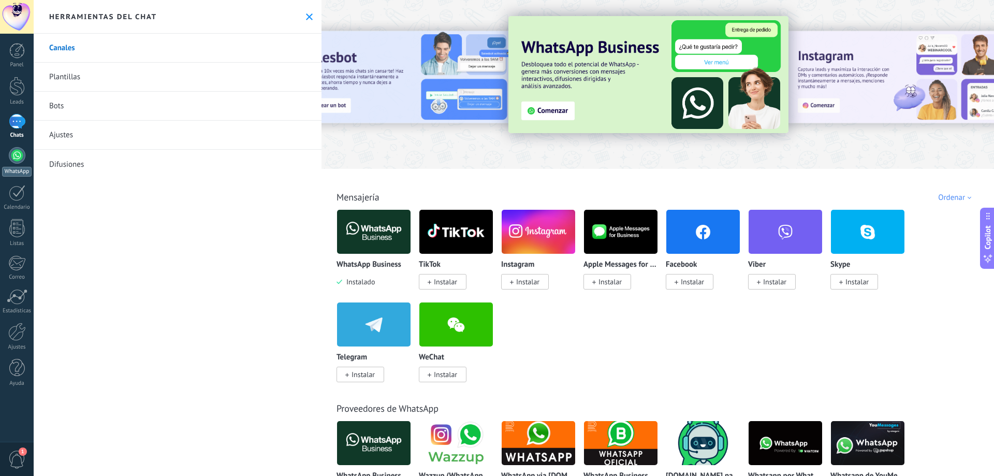
click at [28, 153] on link "WhatsApp" at bounding box center [17, 161] width 34 height 29
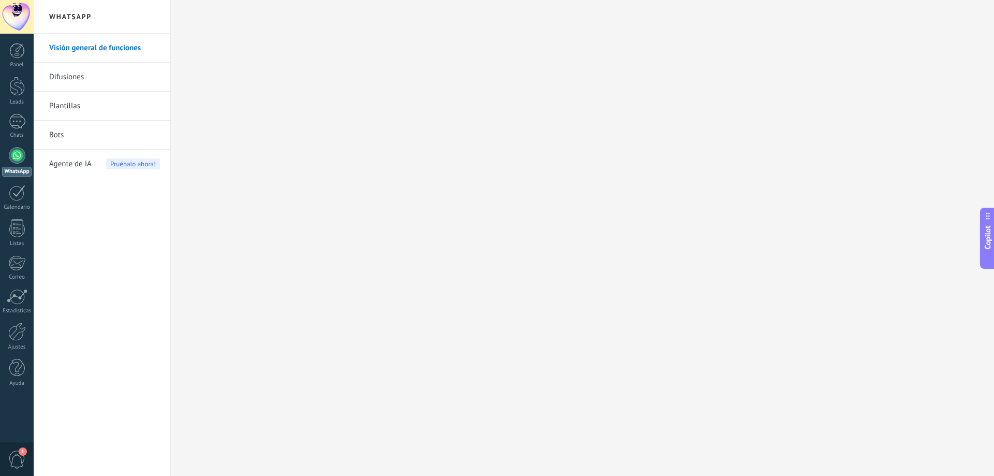
click at [13, 17] on div at bounding box center [17, 17] width 34 height 34
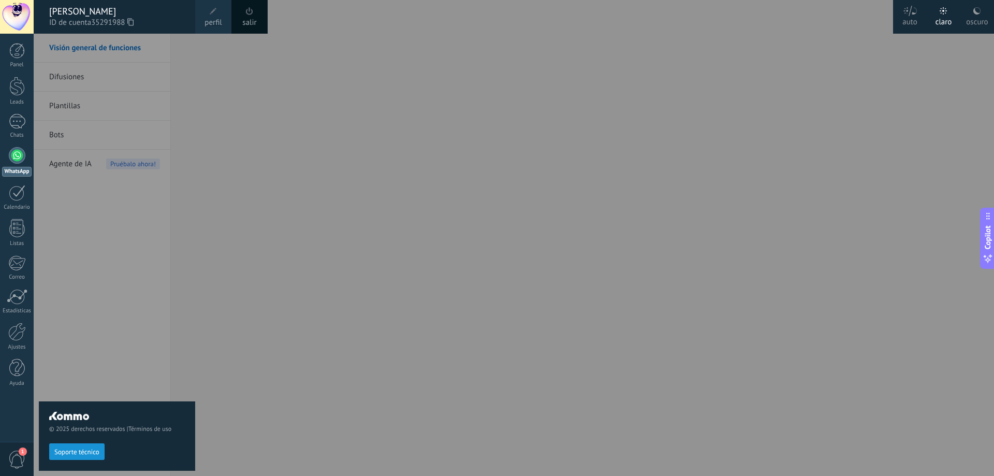
click at [248, 20] on link "salir" at bounding box center [249, 22] width 14 height 11
